Goal: Information Seeking & Learning: Learn about a topic

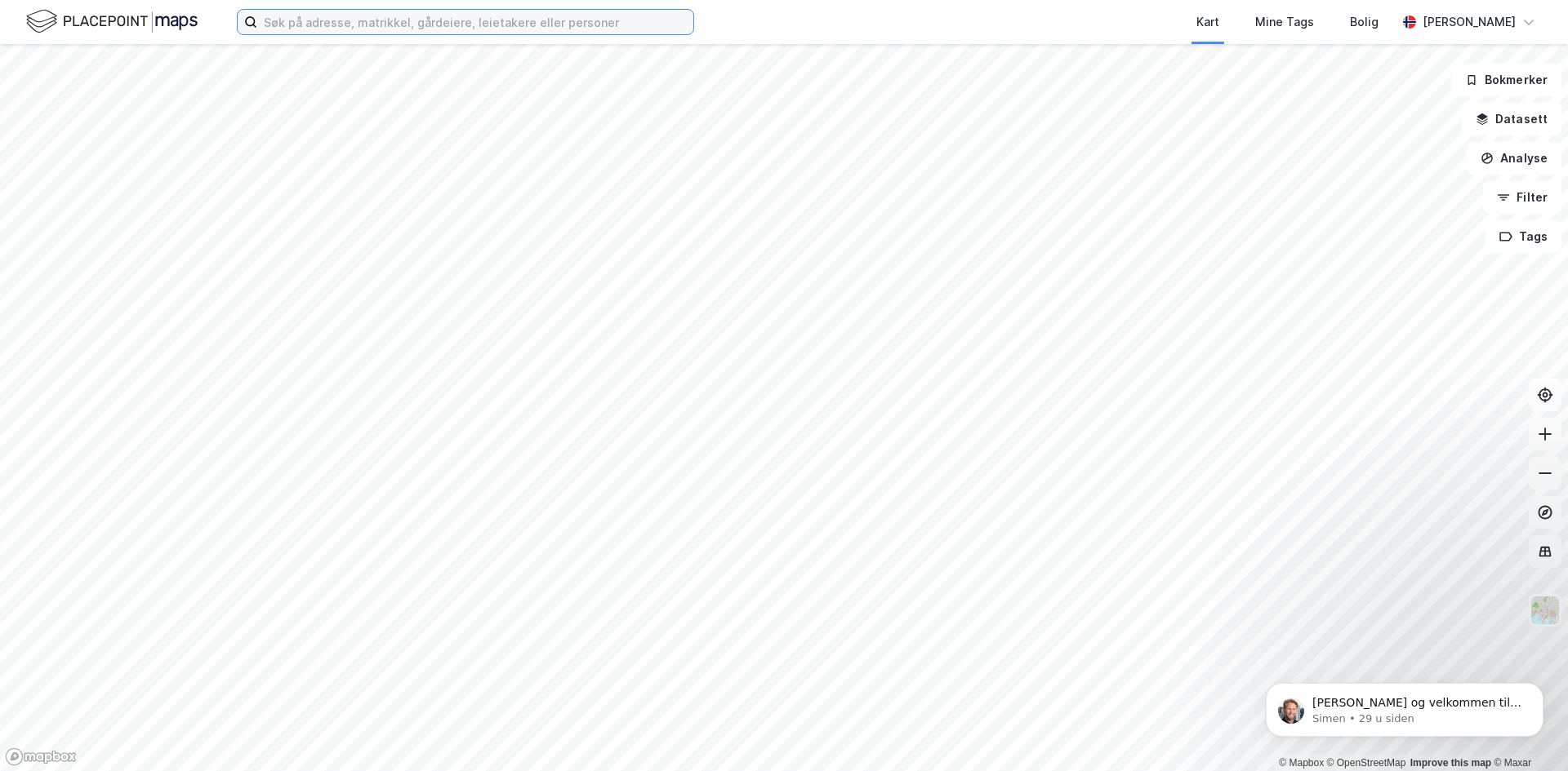
click at [405, 17] on input at bounding box center [475, 22] width 436 height 25
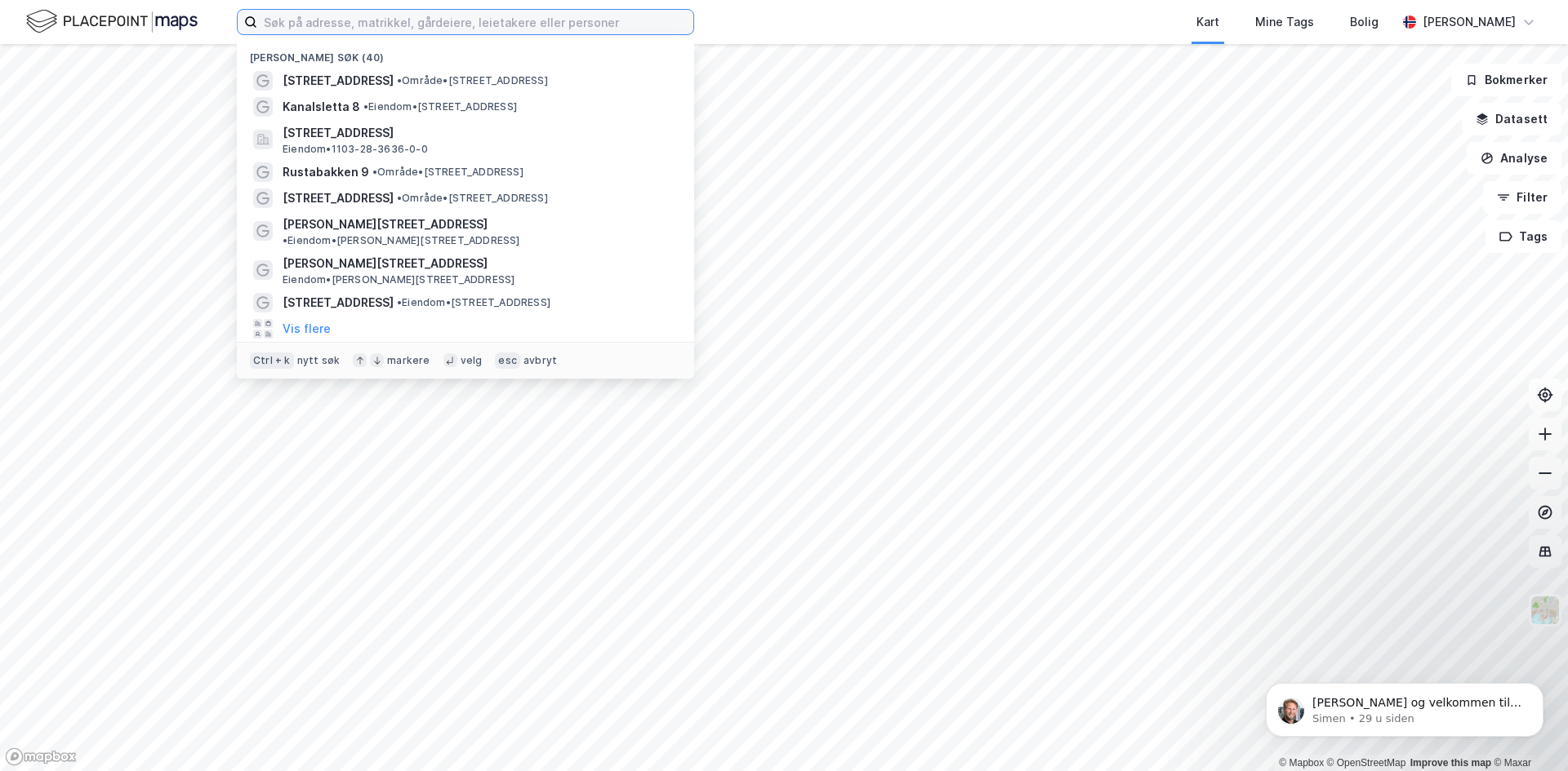
click at [411, 24] on input at bounding box center [475, 22] width 436 height 25
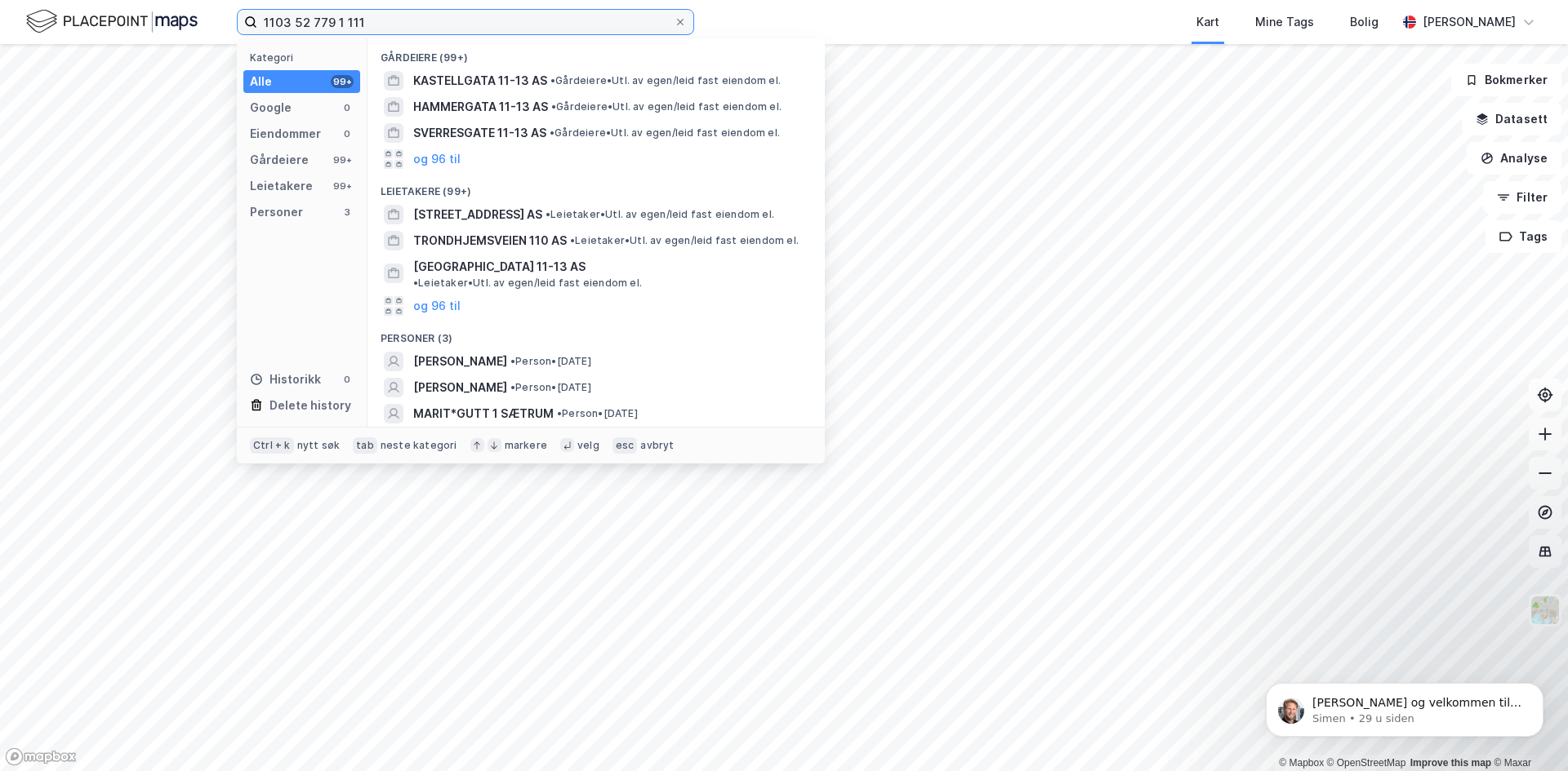
drag, startPoint x: 412, startPoint y: 26, endPoint x: 303, endPoint y: 28, distance: 109.0
click at [303, 28] on input "1103 52 779 1 111" at bounding box center [465, 22] width 416 height 25
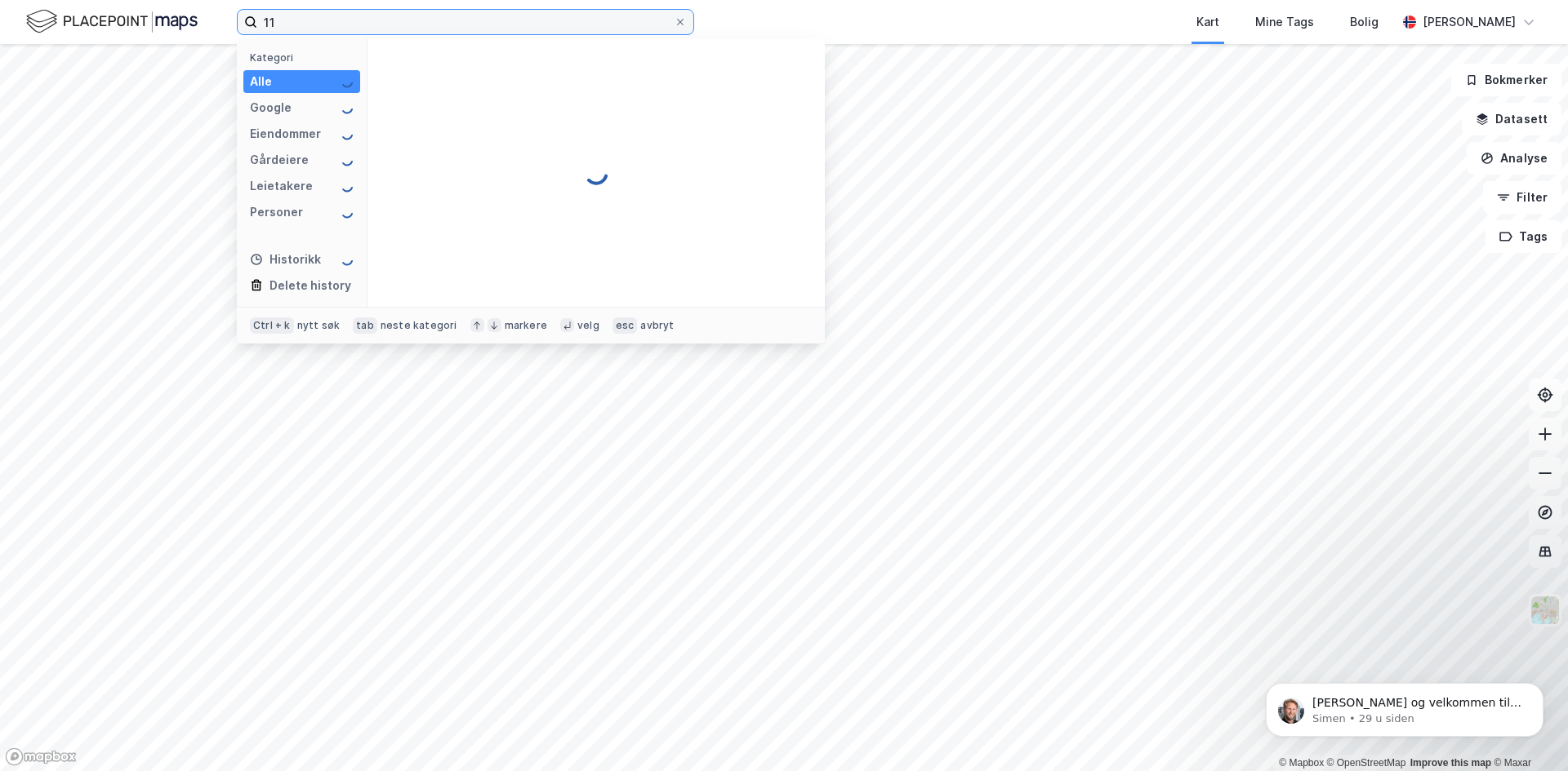
type input "1"
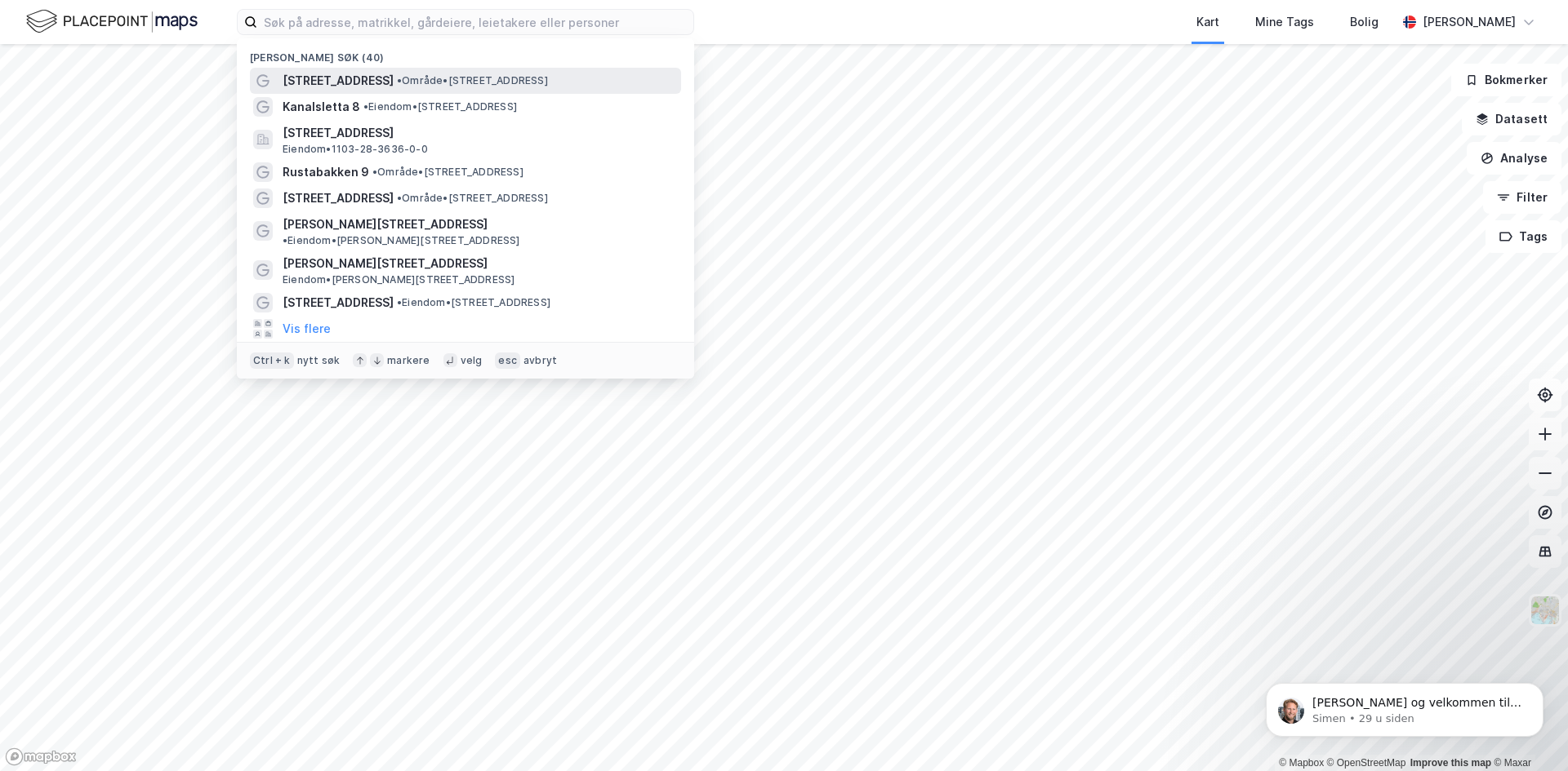
click at [346, 75] on span "[STREET_ADDRESS]" at bounding box center [338, 81] width 111 height 19
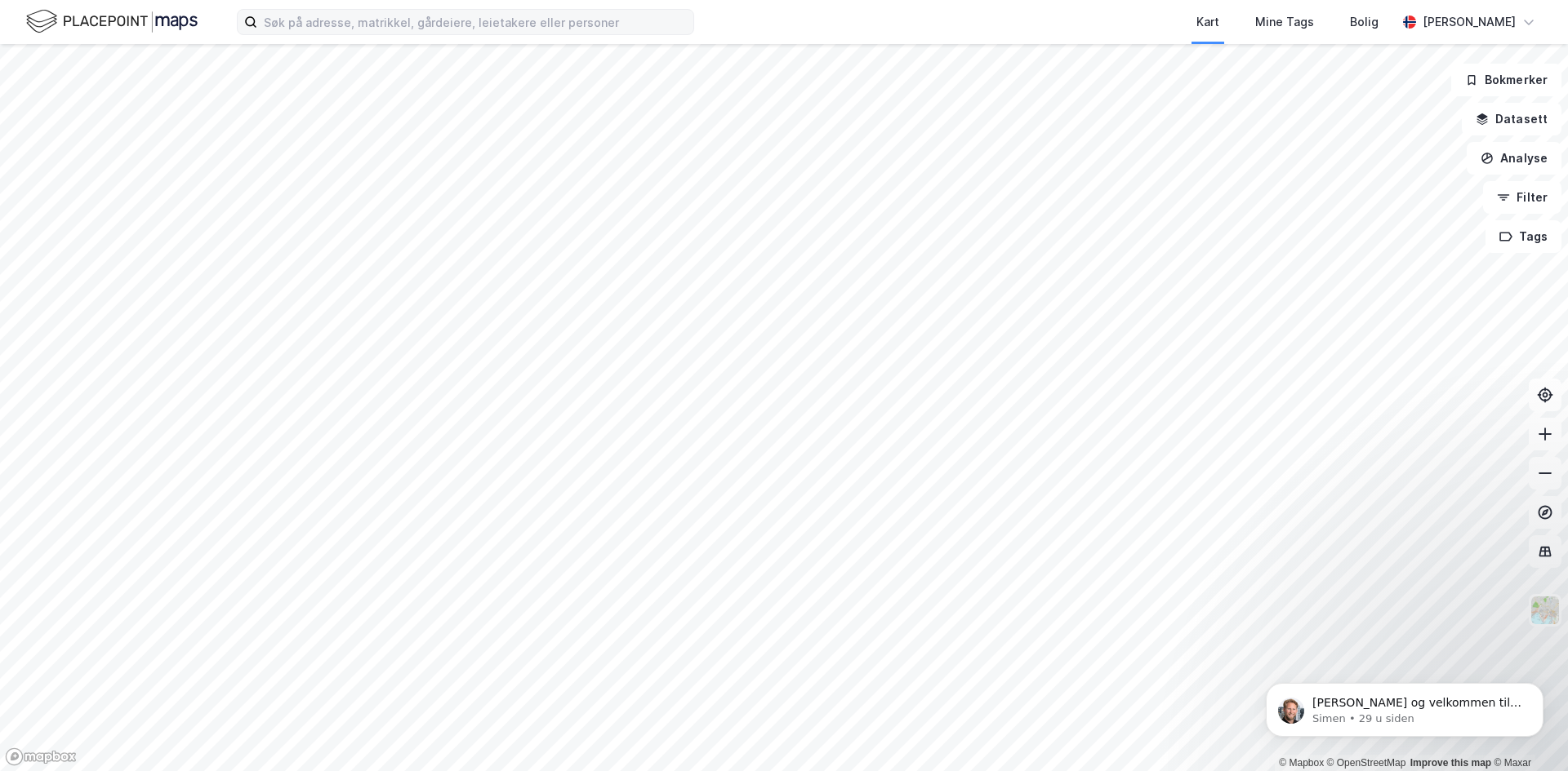
click at [243, 22] on label at bounding box center [465, 22] width 457 height 26
click at [257, 22] on input at bounding box center [475, 22] width 436 height 25
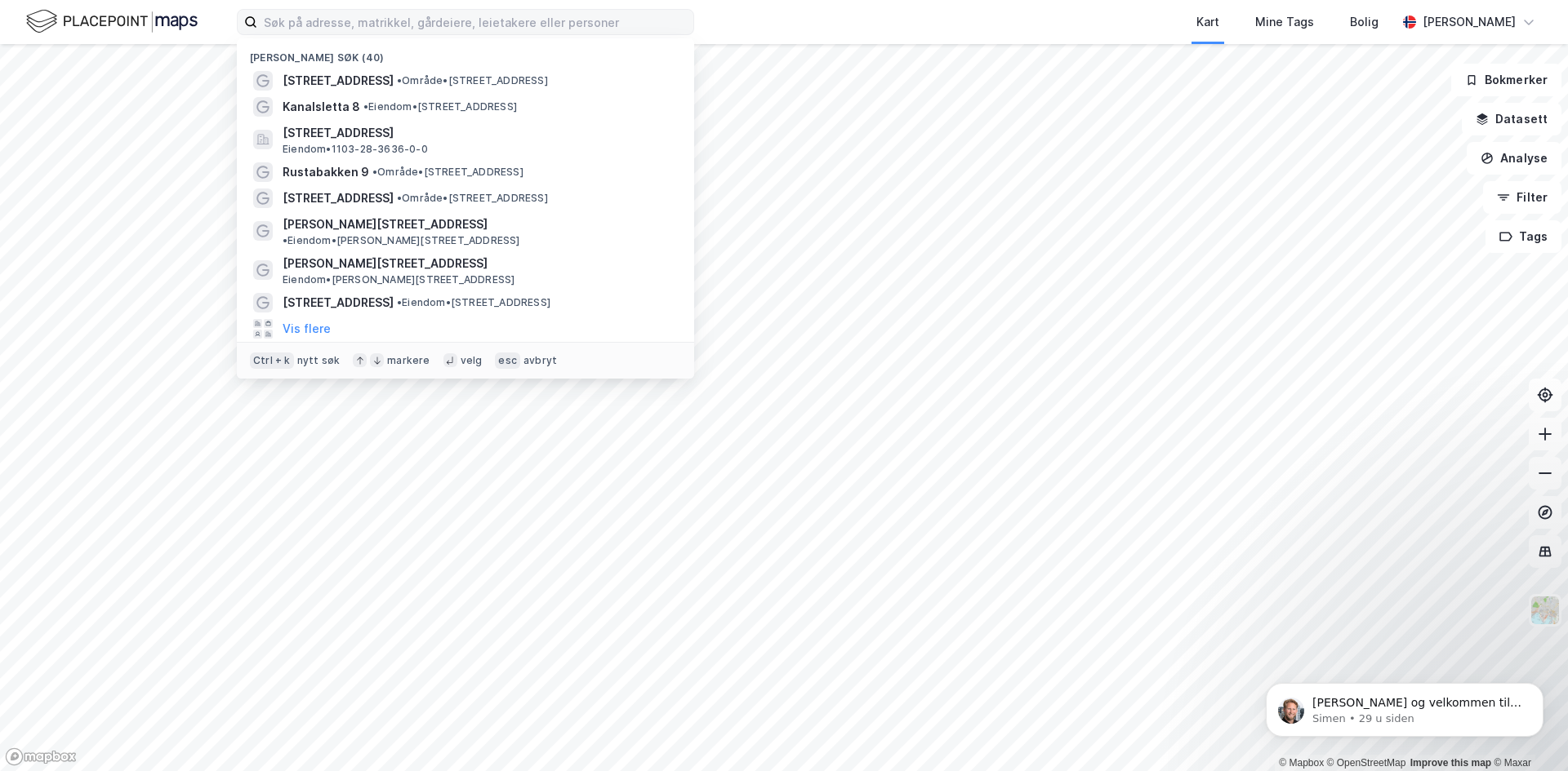
click at [250, 17] on icon at bounding box center [250, 22] width 13 height 13
click at [257, 17] on input at bounding box center [475, 22] width 436 height 25
click at [371, 20] on input at bounding box center [475, 22] width 436 height 25
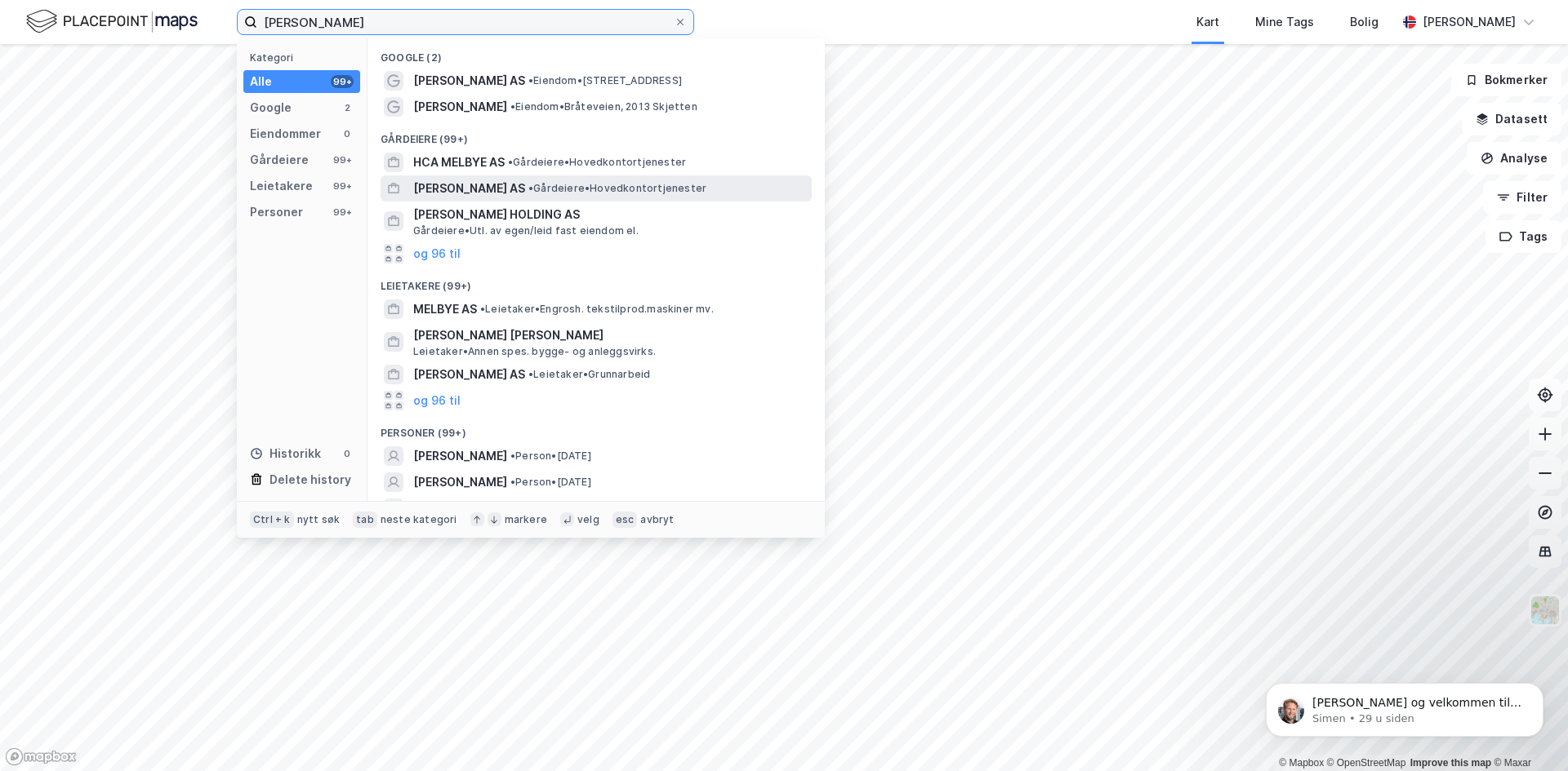
scroll to position [47, 0]
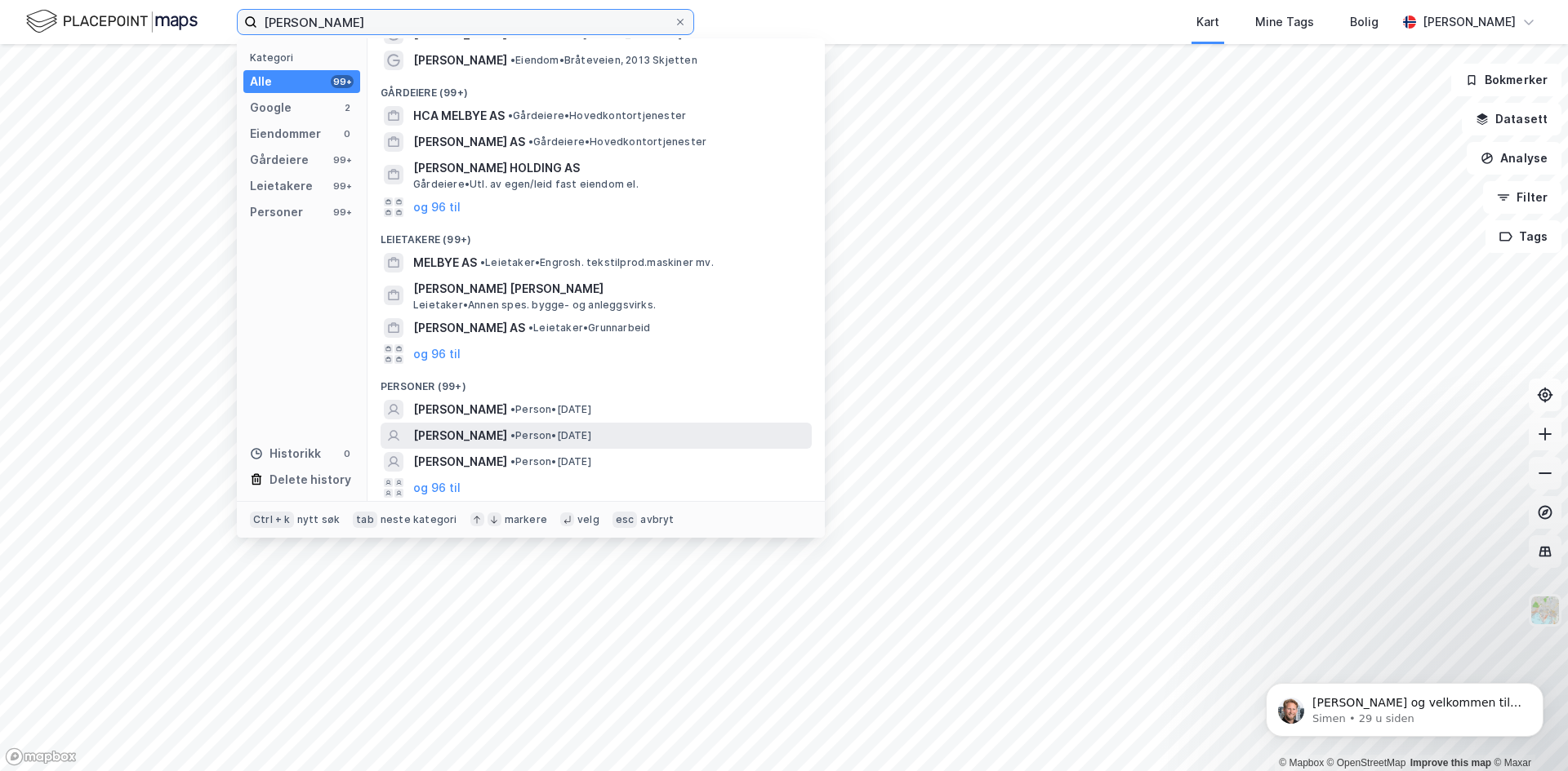
type input "[PERSON_NAME]"
click at [493, 434] on span "[PERSON_NAME]" at bounding box center [460, 436] width 94 height 19
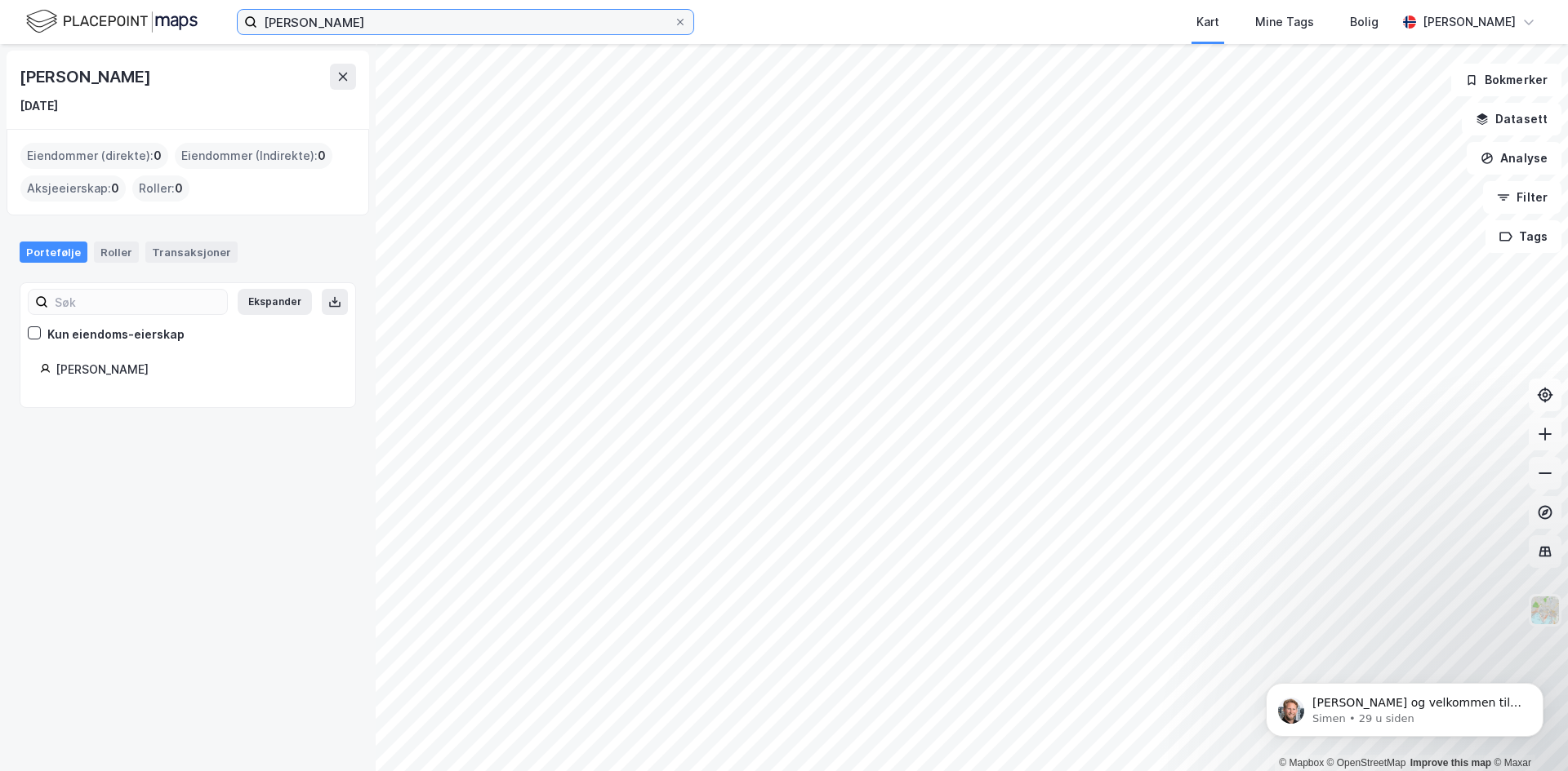
click at [360, 23] on input "[PERSON_NAME]" at bounding box center [465, 22] width 416 height 25
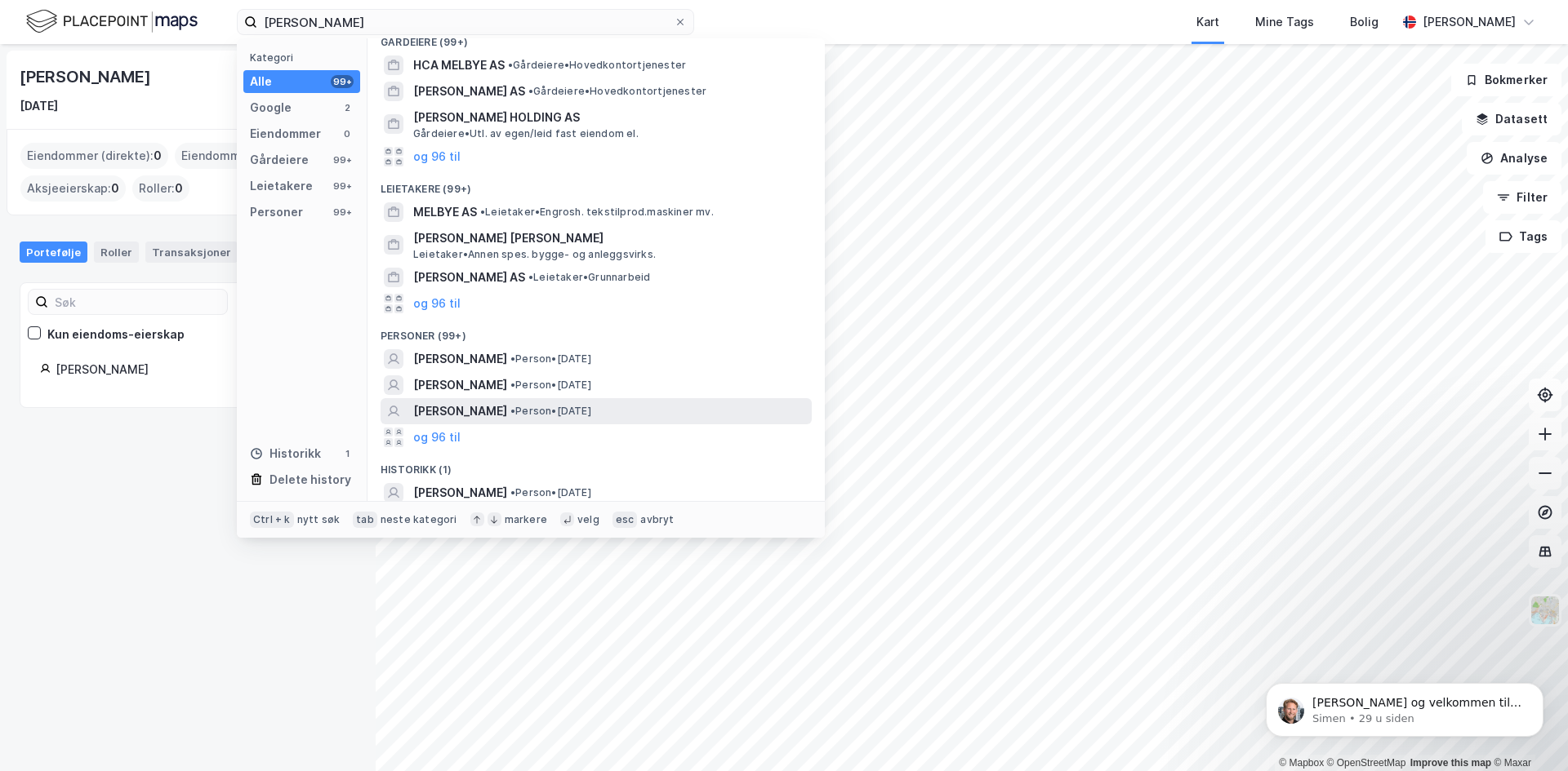
scroll to position [102, 0]
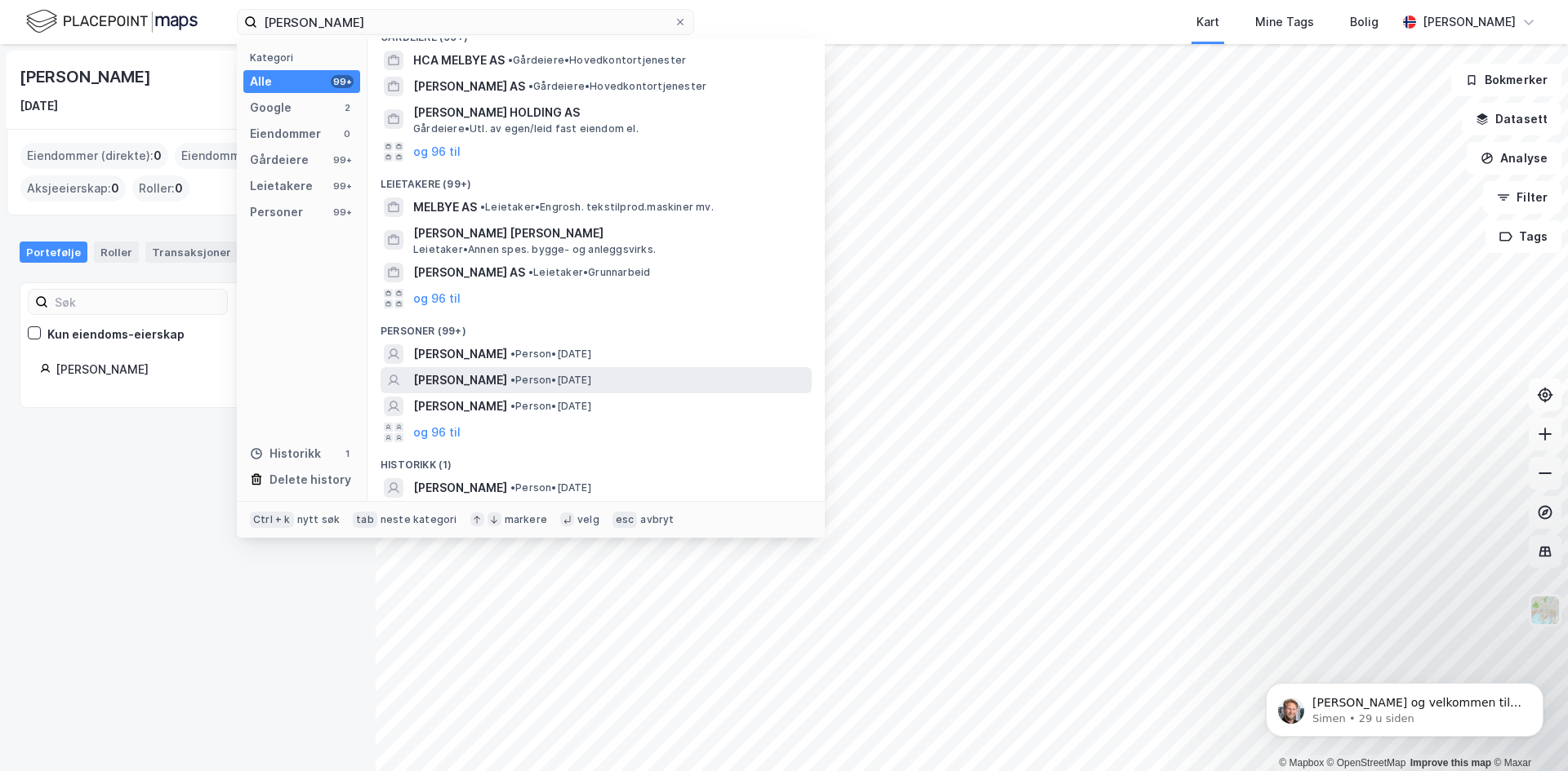
drag, startPoint x: 442, startPoint y: 441, endPoint x: 521, endPoint y: 382, distance: 98.6
click at [442, 441] on button "og 96 til" at bounding box center [437, 433] width 48 height 19
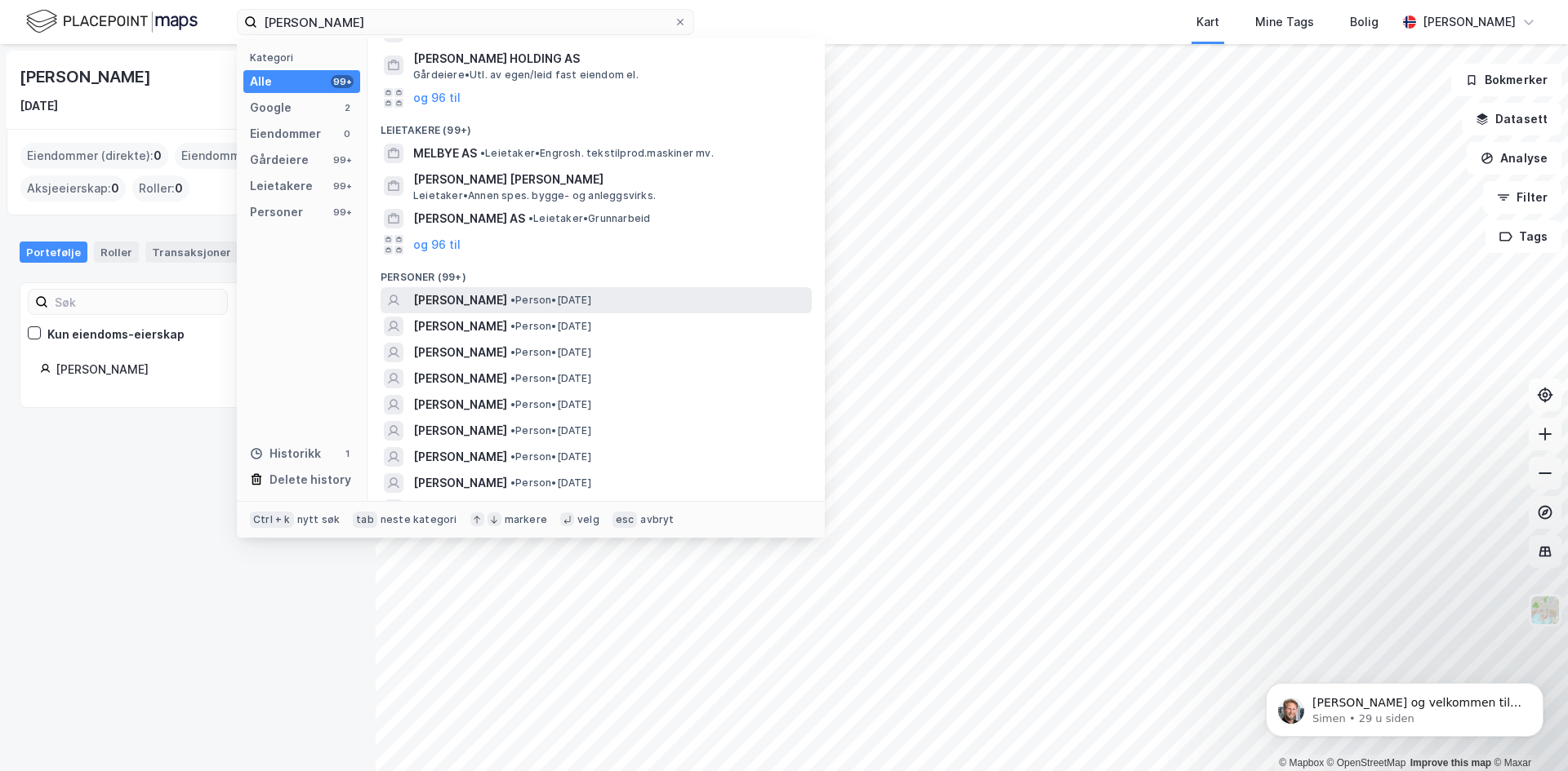
scroll to position [183, 0]
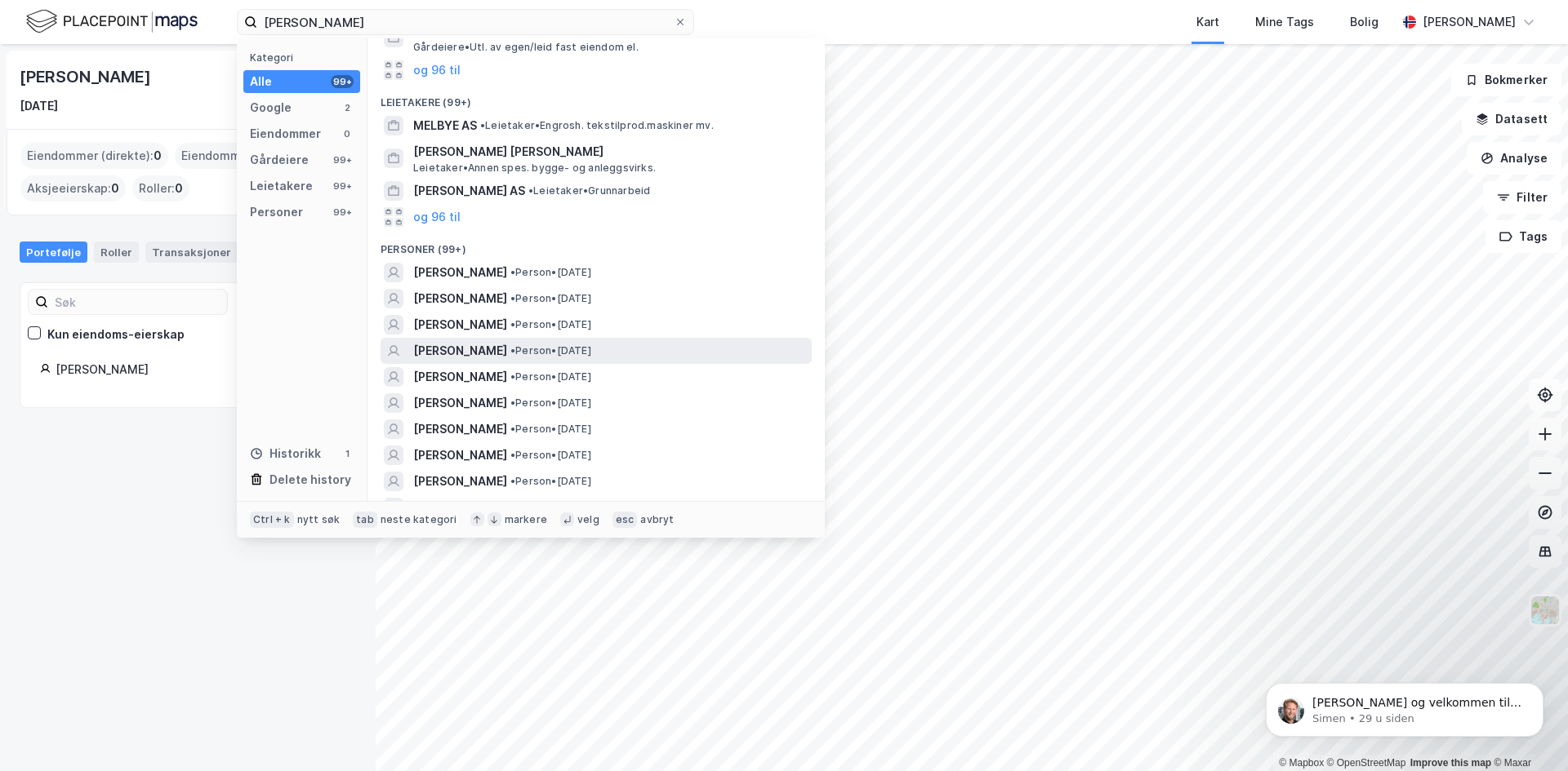
click at [591, 349] on span "• Person • [DATE]" at bounding box center [551, 351] width 81 height 13
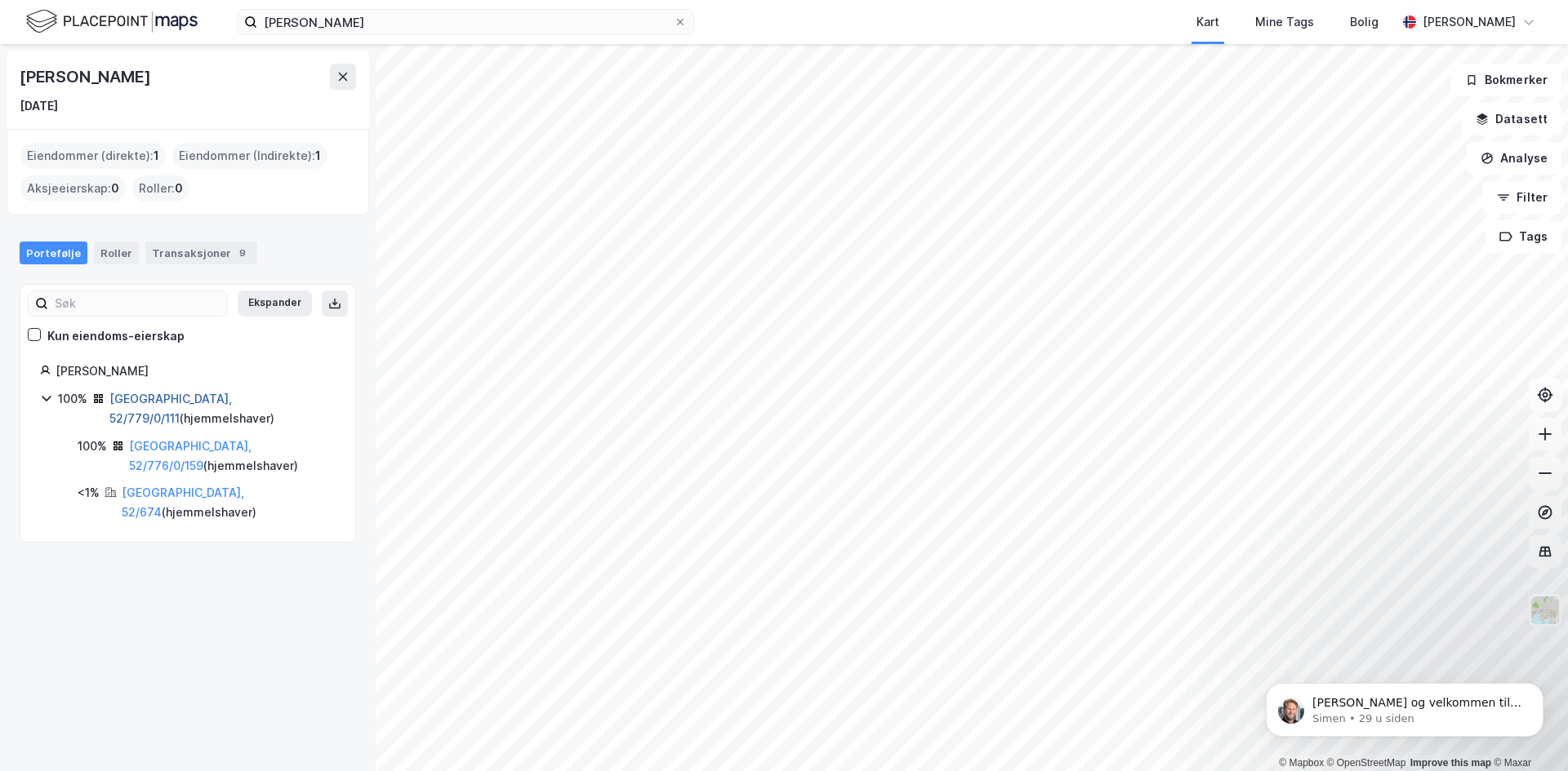
click at [163, 401] on link "[GEOGRAPHIC_DATA], 52/779/0/111" at bounding box center [170, 409] width 123 height 33
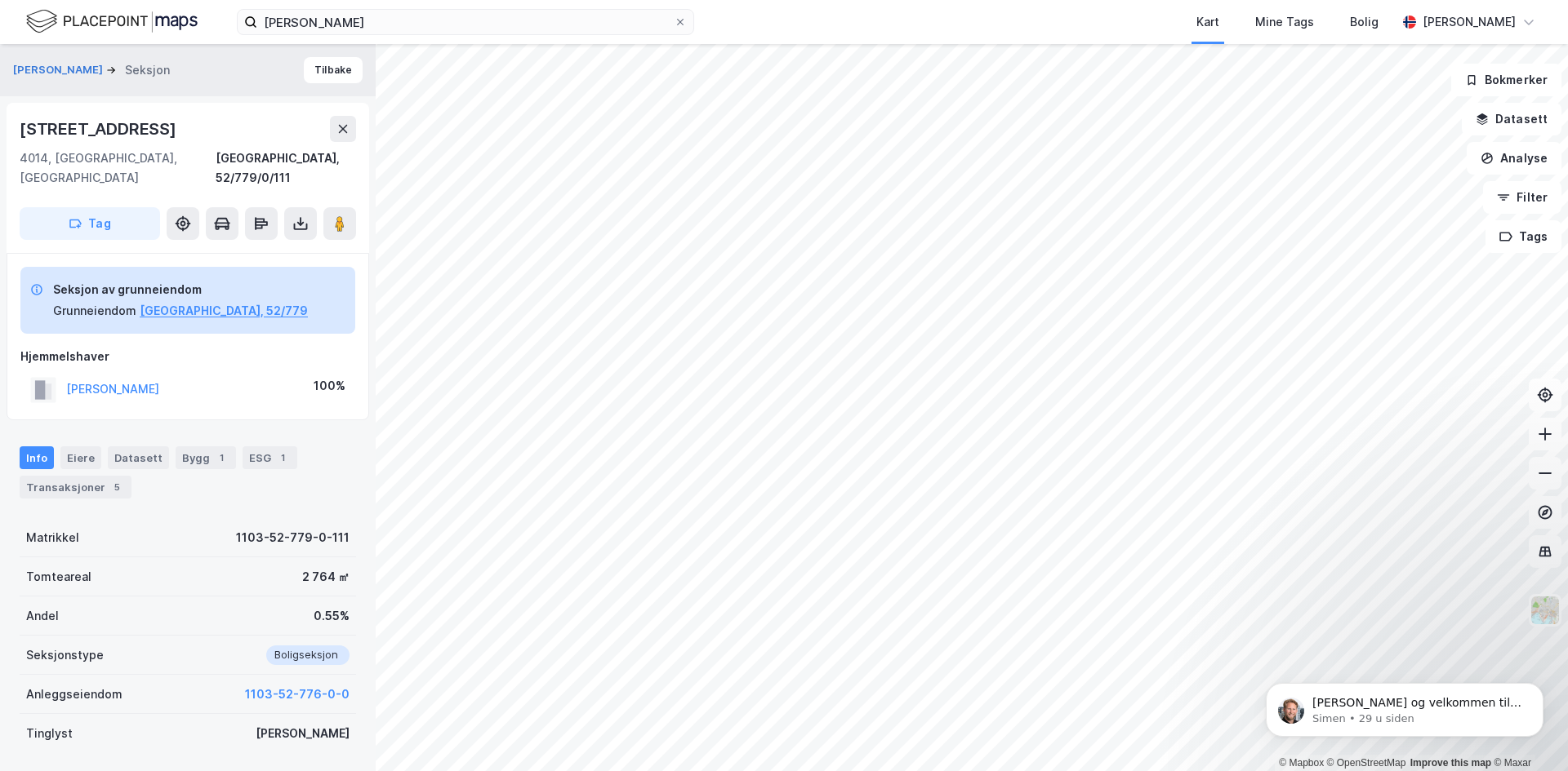
scroll to position [163, 0]
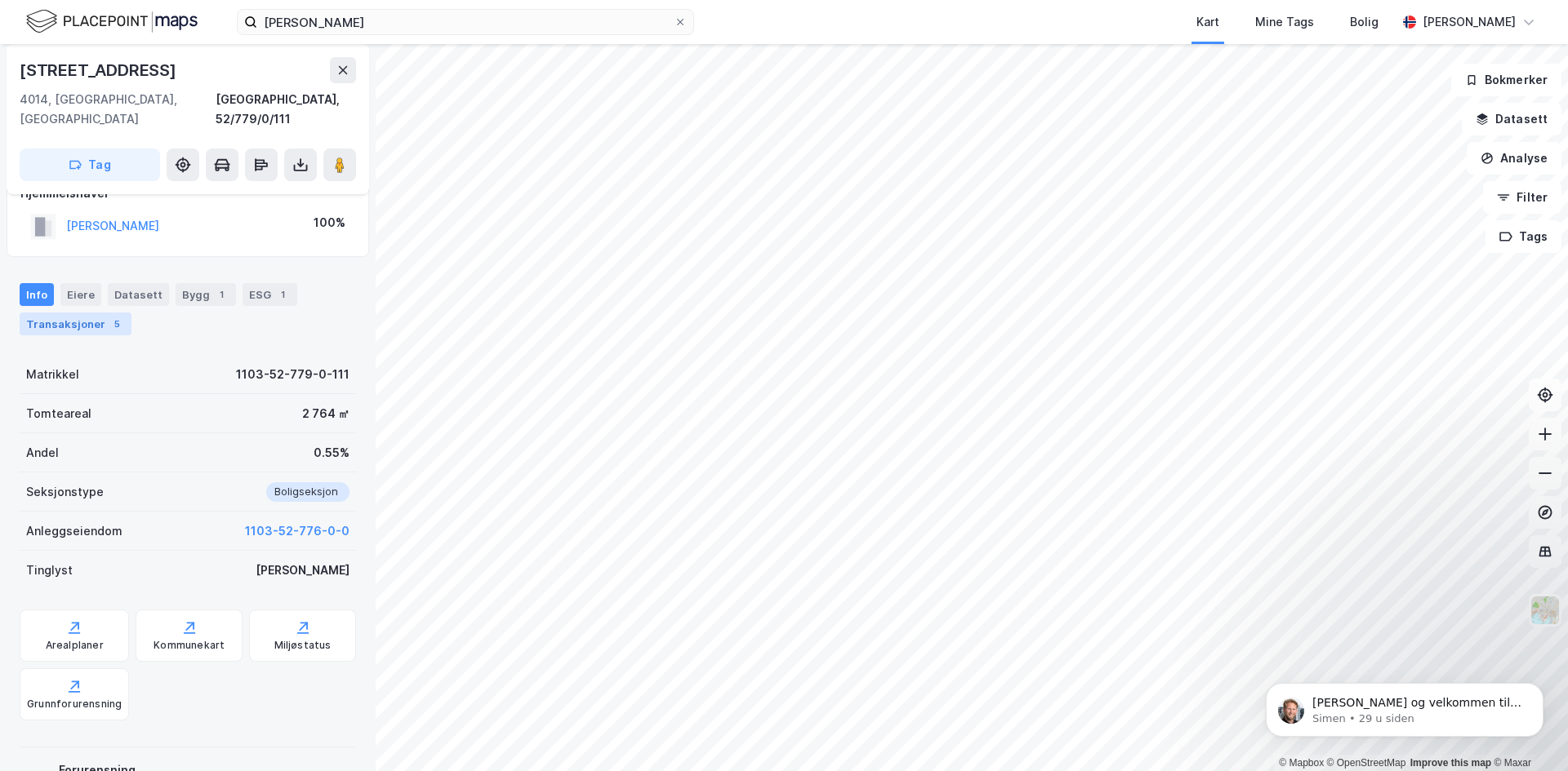
click at [94, 314] on div "Transaksjoner 5" at bounding box center [75, 324] width 112 height 23
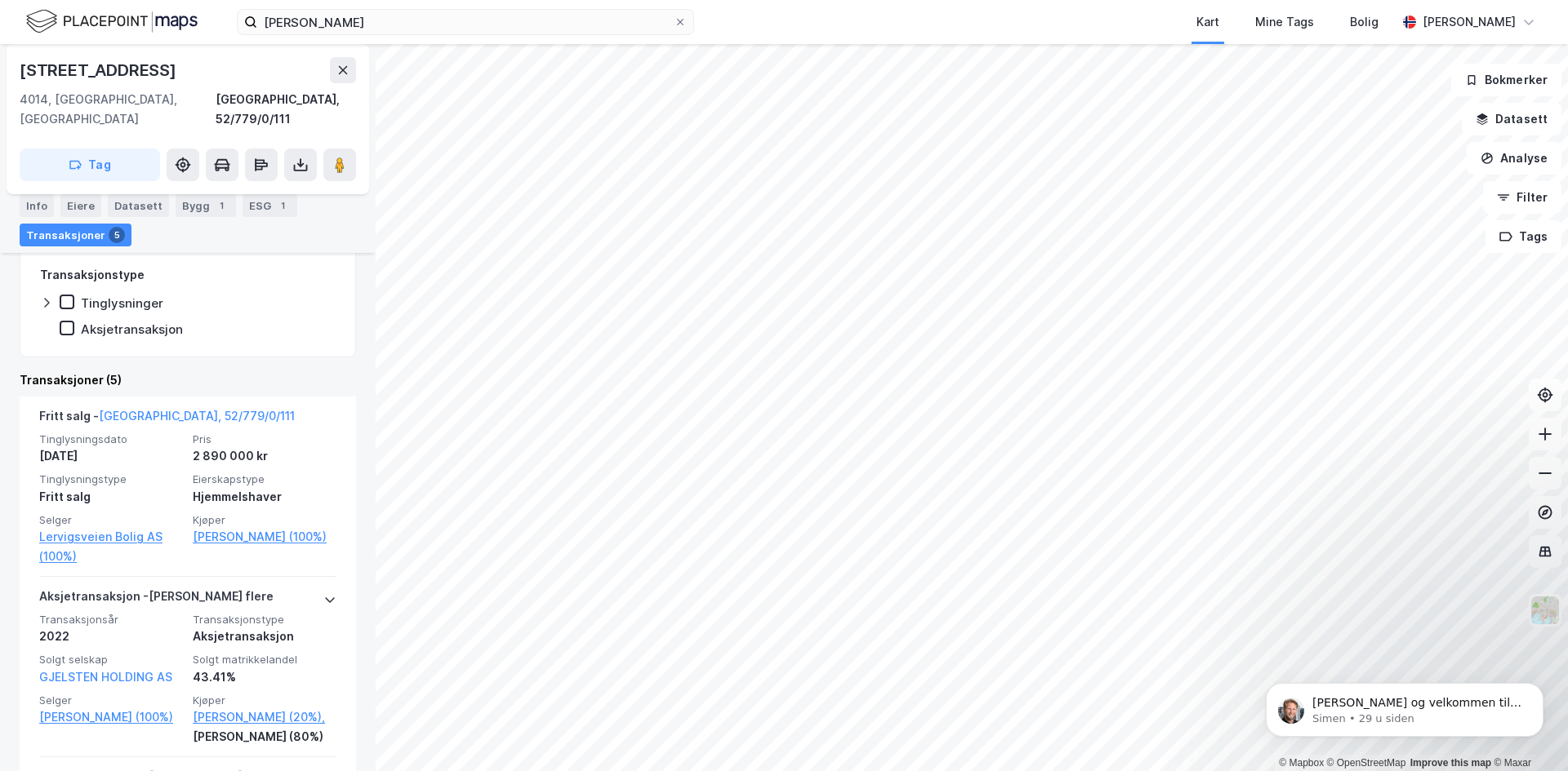
scroll to position [408, 0]
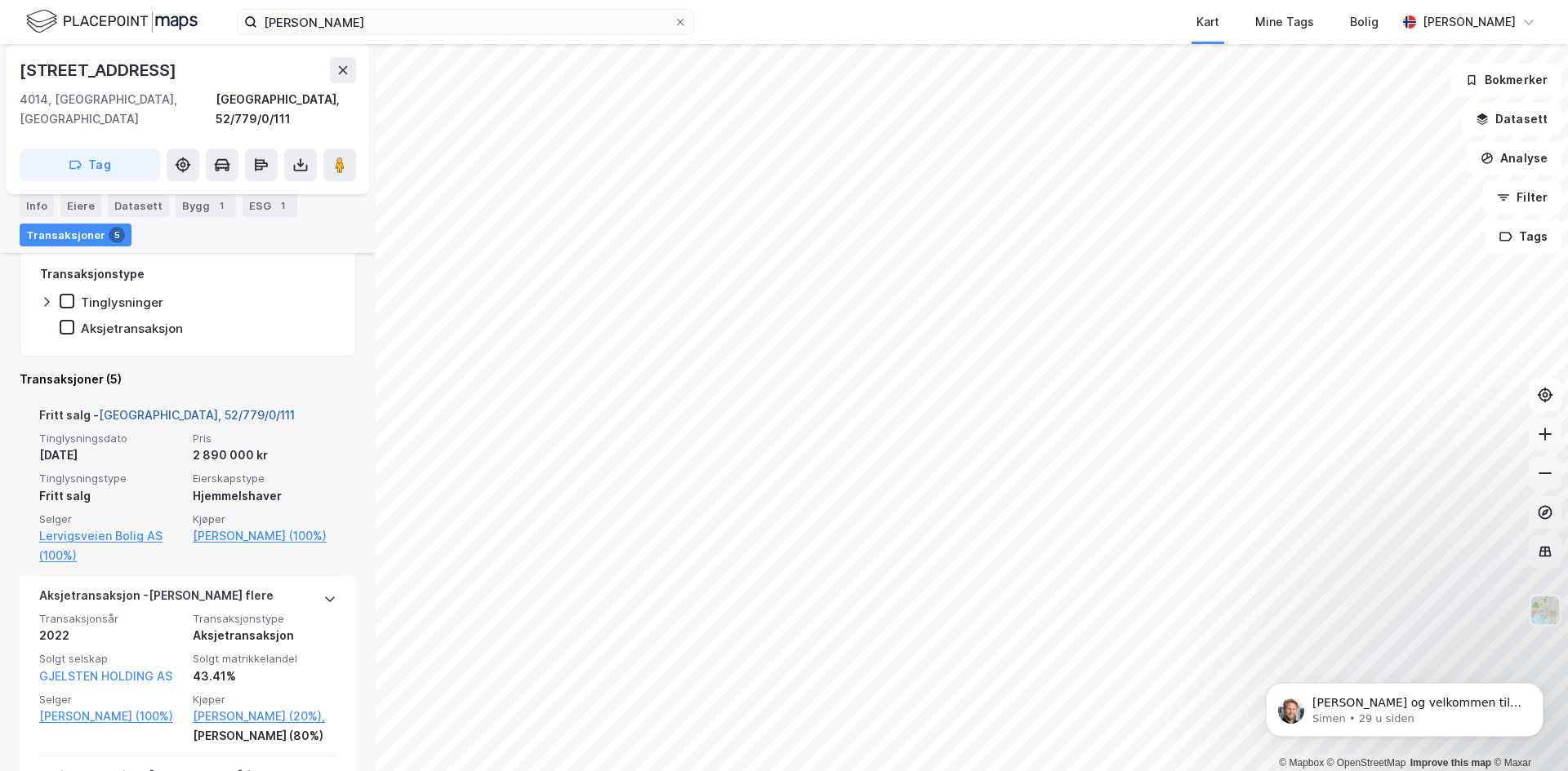
click at [160, 408] on link "[GEOGRAPHIC_DATA], 52/779/0/111" at bounding box center [197, 415] width 196 height 14
click at [179, 408] on link "[GEOGRAPHIC_DATA], 52/779/0/111" at bounding box center [197, 415] width 196 height 14
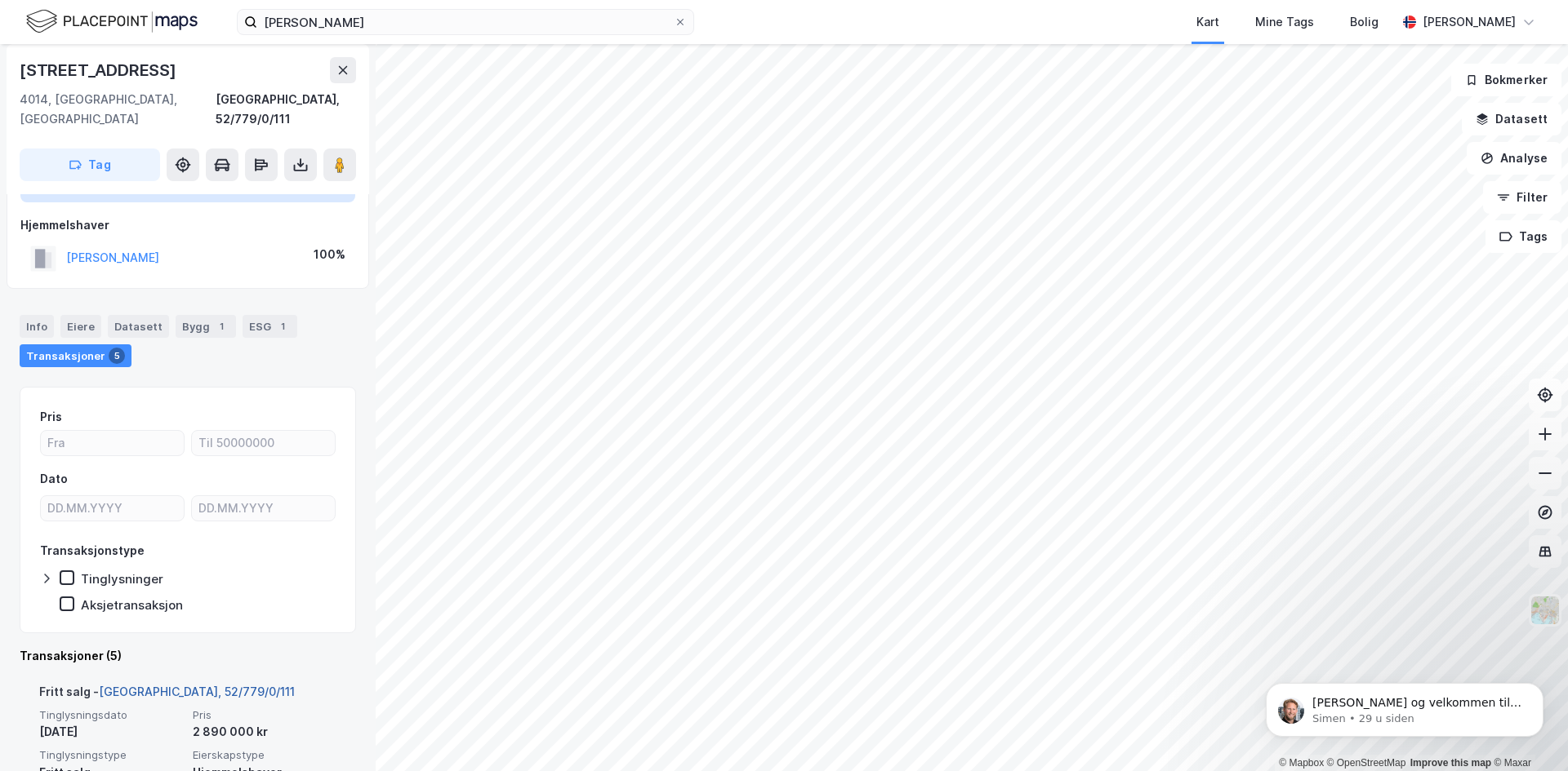
scroll to position [0, 0]
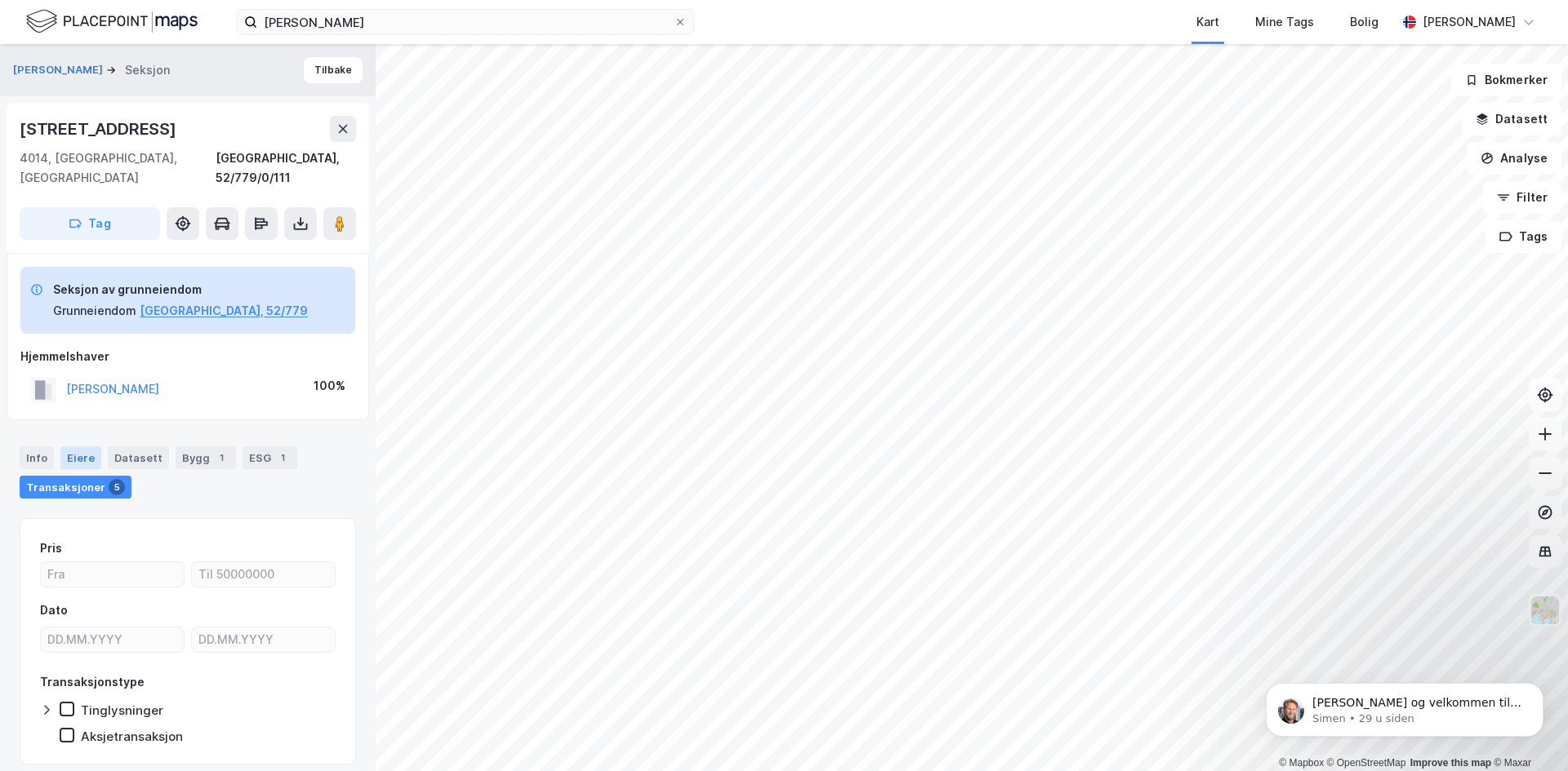
click at [85, 447] on div "Eiere" at bounding box center [81, 458] width 41 height 23
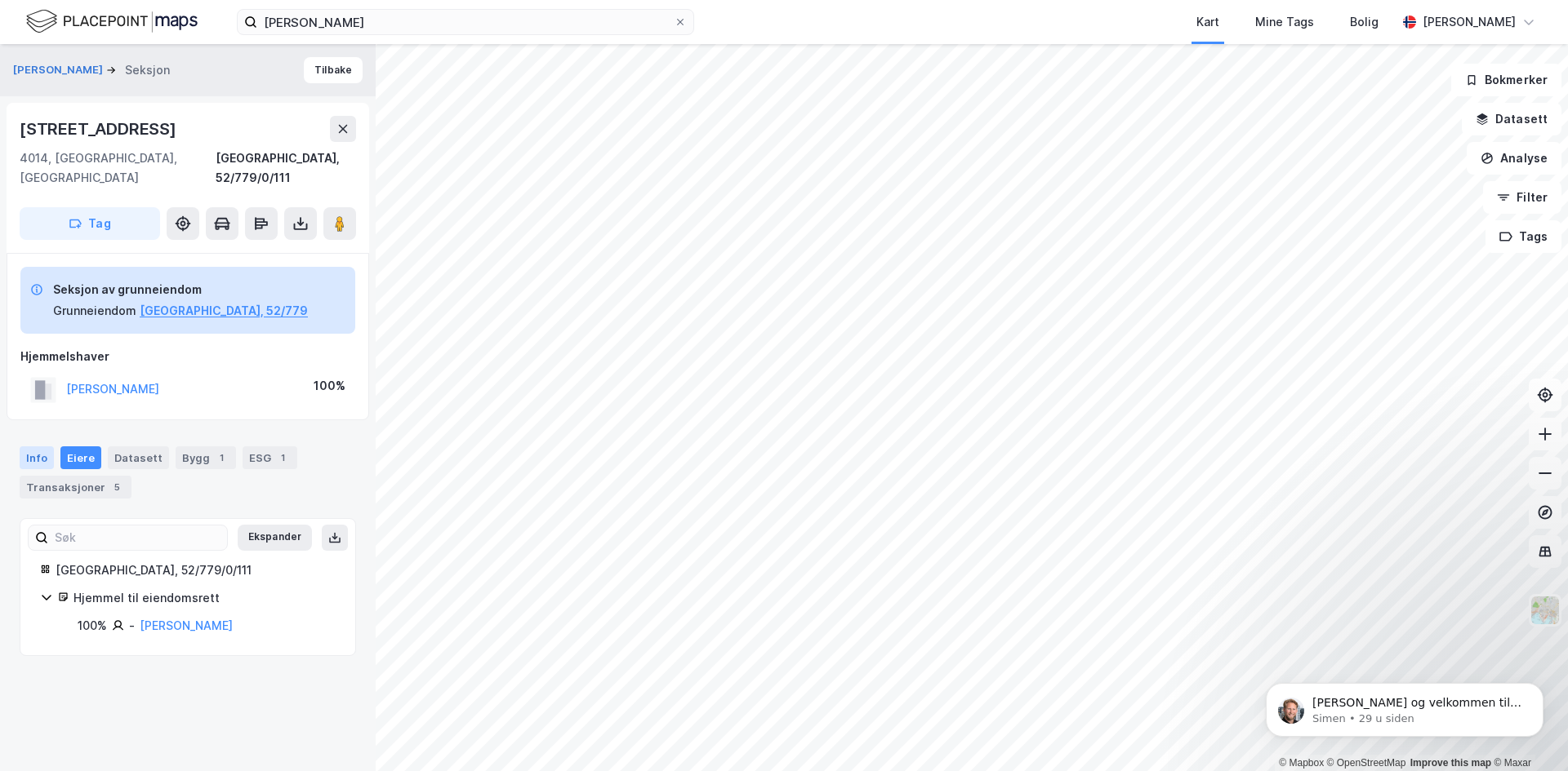
click at [41, 447] on div "Info" at bounding box center [36, 458] width 34 height 23
